Goal: Task Accomplishment & Management: Use online tool/utility

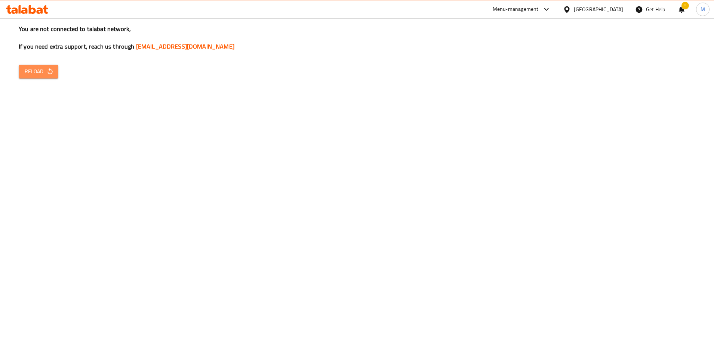
click at [36, 65] on button "Reload" at bounding box center [39, 72] width 40 height 14
click at [39, 70] on span "Reload" at bounding box center [39, 71] width 28 height 9
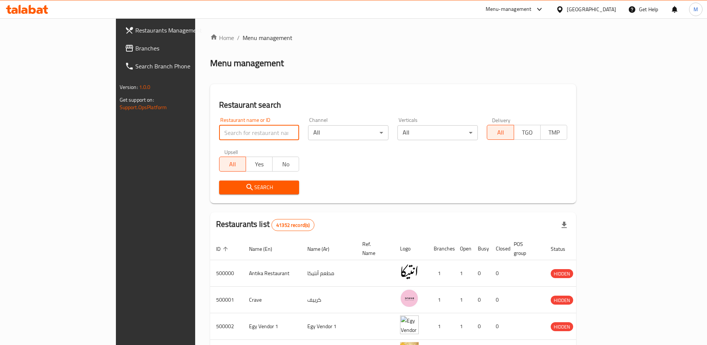
click at [219, 130] on input "search" at bounding box center [259, 132] width 80 height 15
type input "mix"
